Goal: Information Seeking & Learning: Learn about a topic

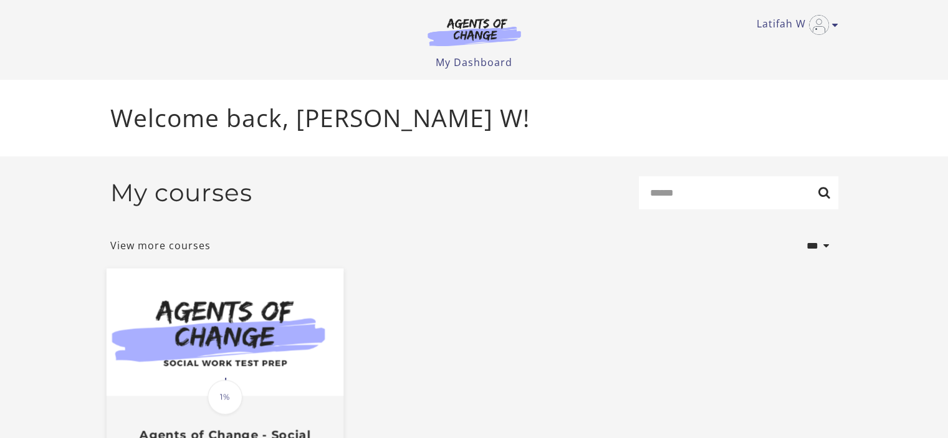
click at [283, 317] on img at bounding box center [224, 333] width 237 height 128
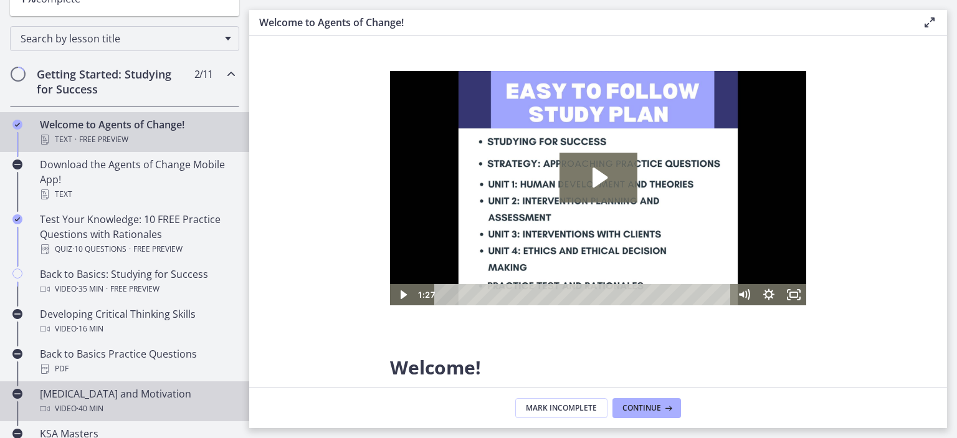
scroll to position [249, 0]
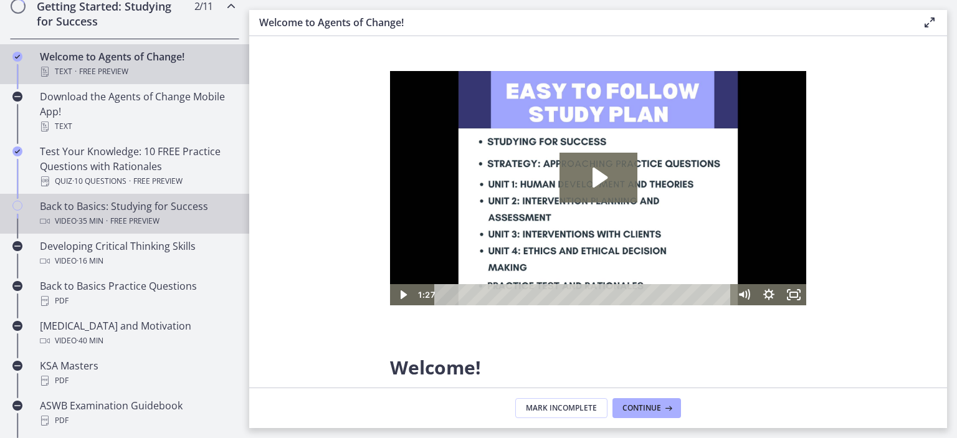
click at [132, 219] on span "Free preview" at bounding box center [134, 221] width 49 height 15
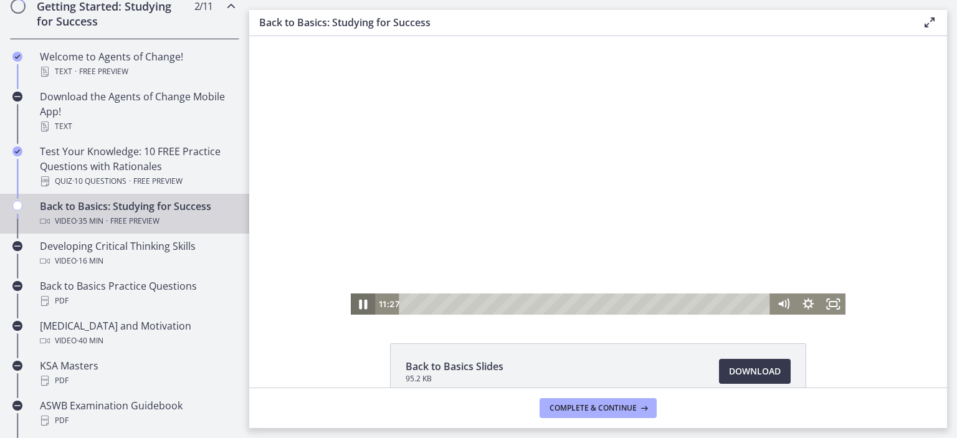
click at [363, 302] on icon "Pause" at bounding box center [363, 305] width 30 height 26
